Goal: Task Accomplishment & Management: Manage account settings

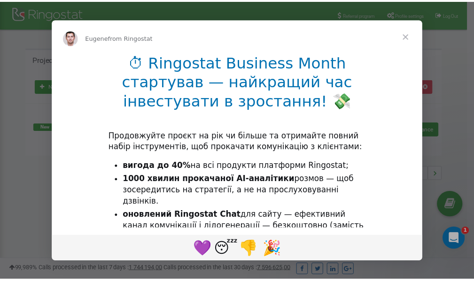
scroll to position [140, 0]
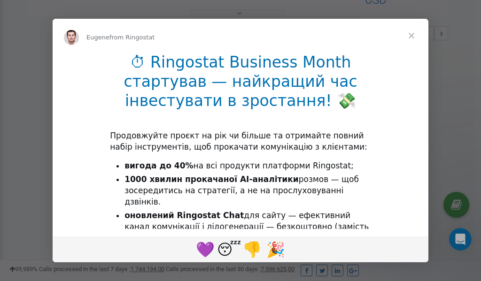
click at [411, 36] on span "Close" at bounding box center [411, 36] width 34 height 34
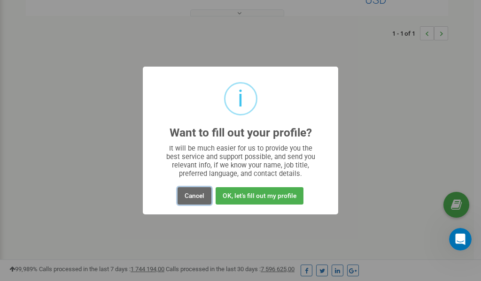
click at [194, 199] on button "Cancel" at bounding box center [194, 195] width 34 height 17
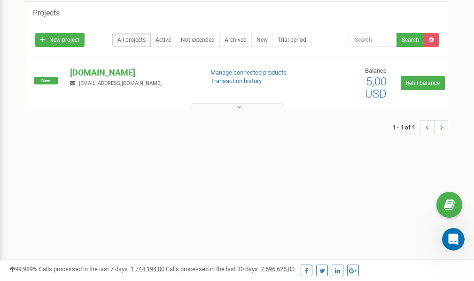
scroll to position [0, 0]
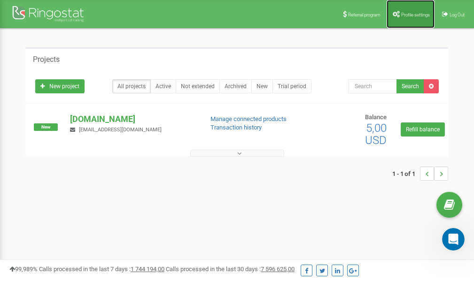
click at [404, 16] on span "Profile settings" at bounding box center [415, 14] width 29 height 5
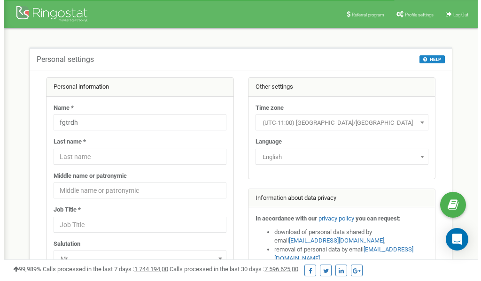
scroll to position [47, 0]
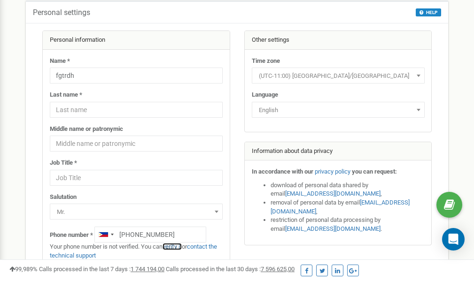
click at [179, 247] on link "verify it" at bounding box center [171, 246] width 19 height 7
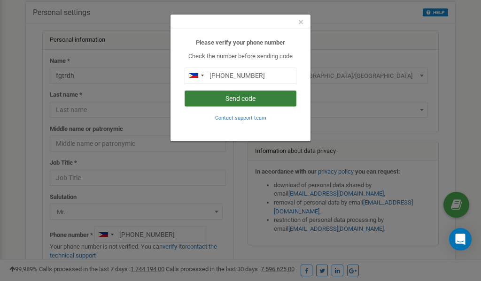
click at [221, 99] on button "Send code" at bounding box center [240, 99] width 112 height 16
